Goal: Task Accomplishment & Management: Complete application form

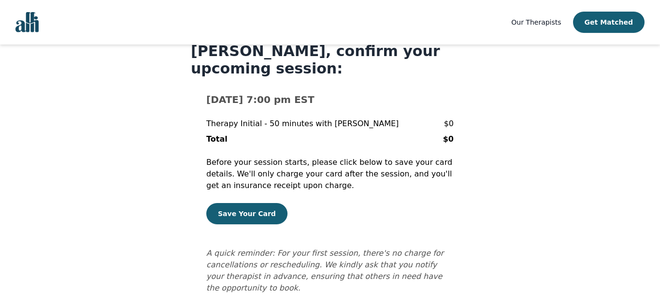
scroll to position [52, 0]
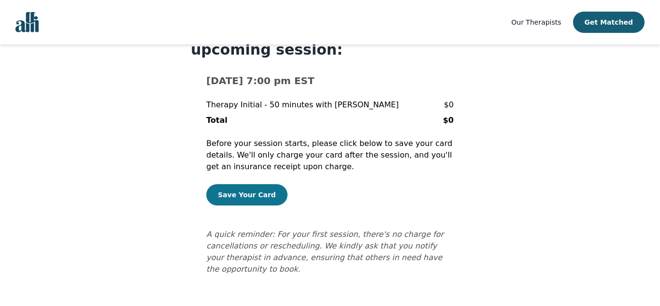
click at [248, 192] on button "Save Your Card" at bounding box center [246, 194] width 81 height 21
